Goal: Transaction & Acquisition: Download file/media

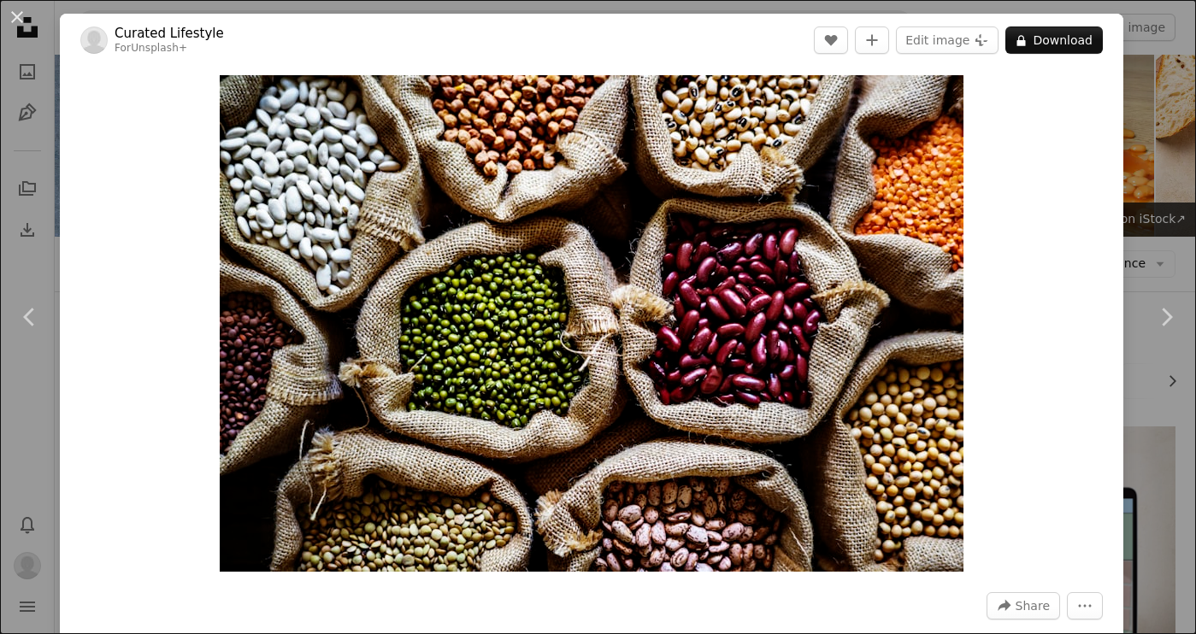
click at [17, 19] on button "An X shape" at bounding box center [17, 17] width 21 height 21
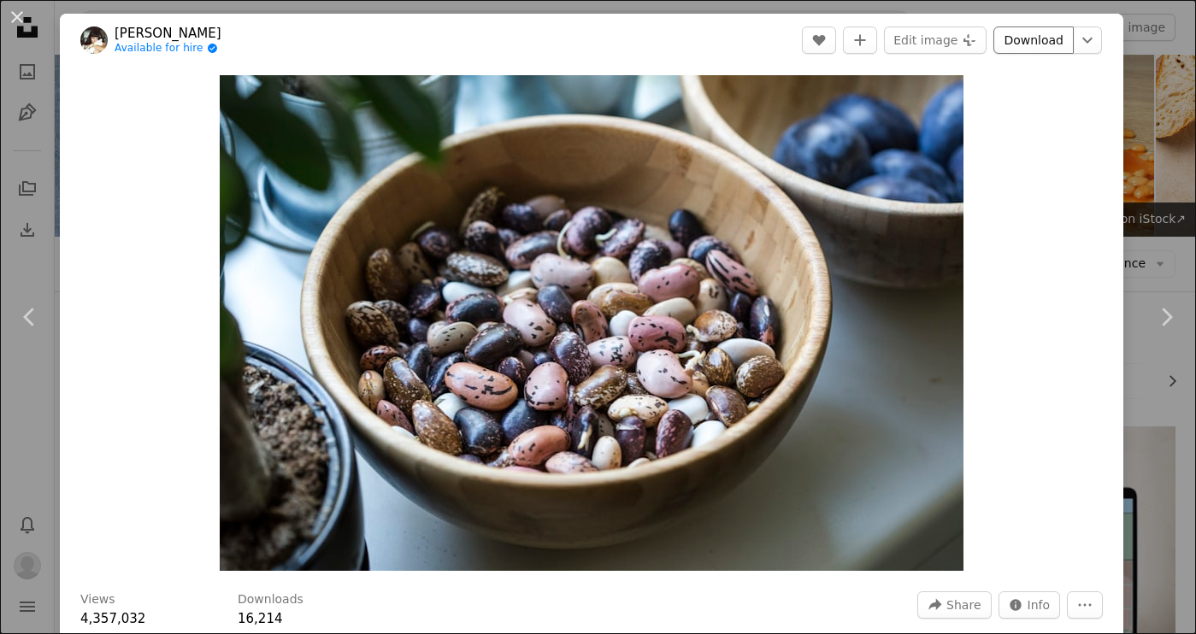
click at [1056, 41] on link "Download" at bounding box center [1033, 39] width 80 height 27
